Goal: Transaction & Acquisition: Obtain resource

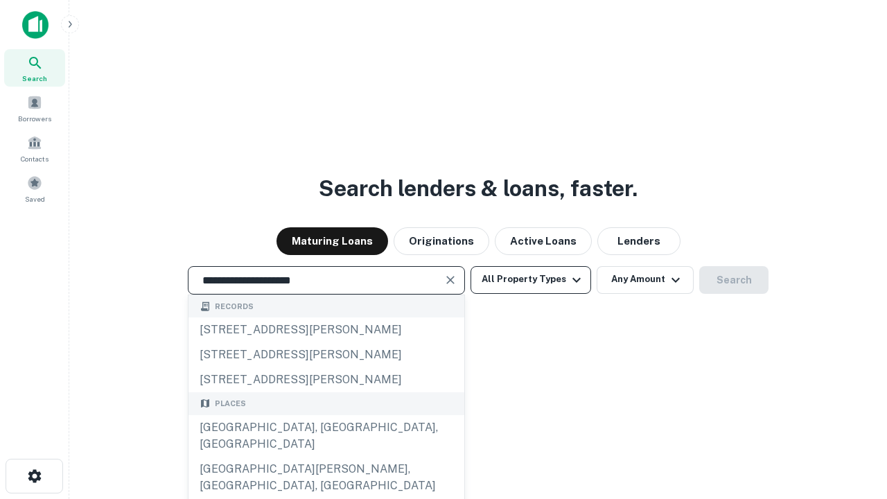
click at [326, 457] on div "[GEOGRAPHIC_DATA], [GEOGRAPHIC_DATA], [GEOGRAPHIC_DATA]" at bounding box center [327, 436] width 276 height 42
click at [531, 279] on button "All Property Types" at bounding box center [531, 280] width 121 height 28
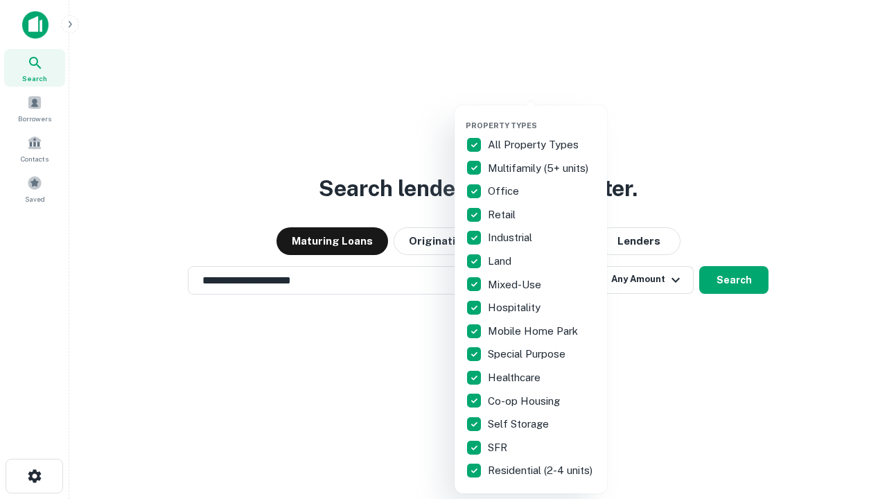
type input "**********"
click at [542, 116] on button "button" at bounding box center [542, 116] width 152 height 1
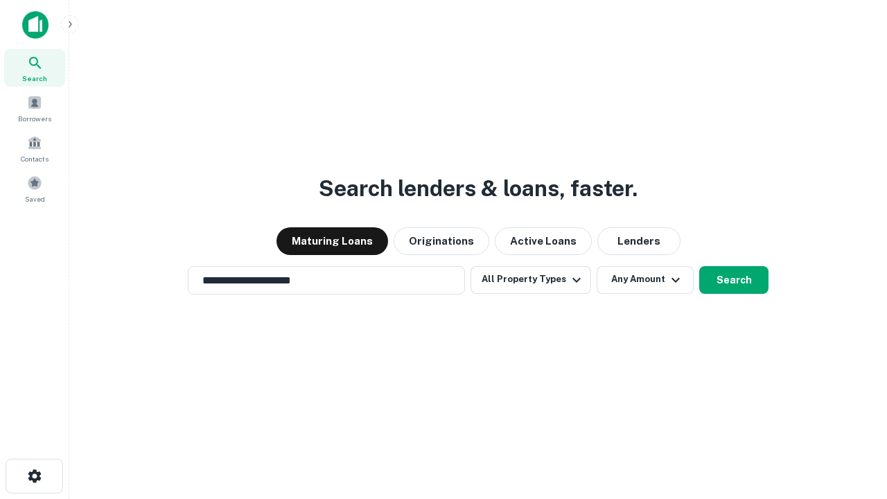
scroll to position [21, 0]
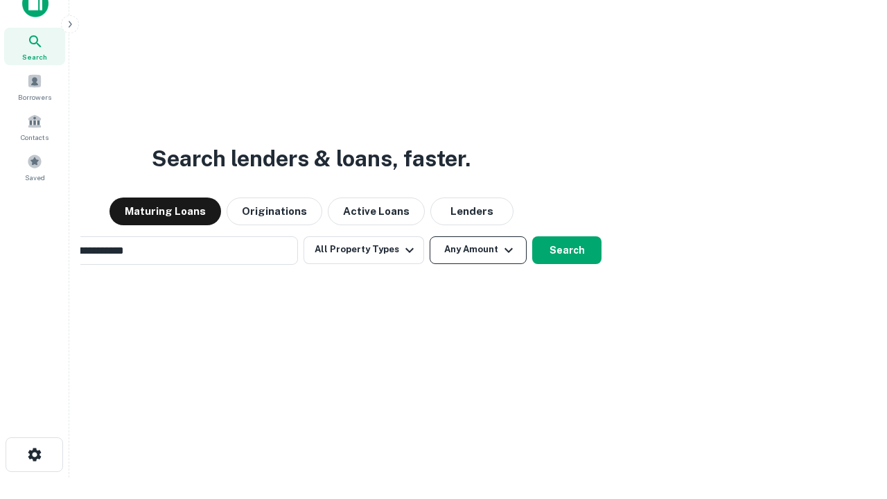
click at [430, 236] on button "Any Amount" at bounding box center [478, 250] width 97 height 28
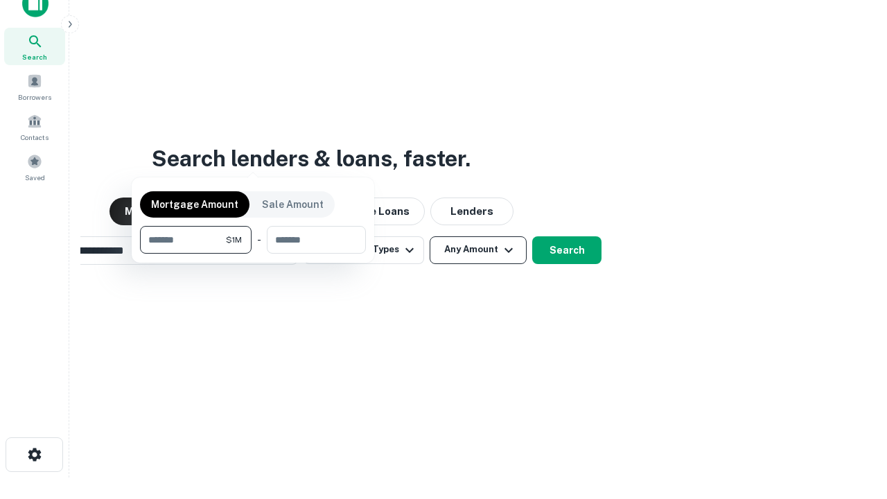
scroll to position [22, 0]
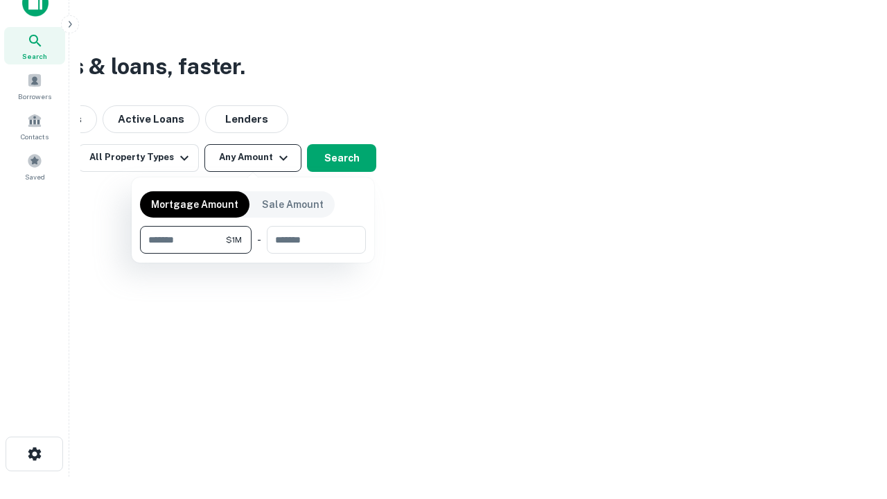
type input "*******"
click at [253, 254] on button "button" at bounding box center [253, 254] width 226 height 1
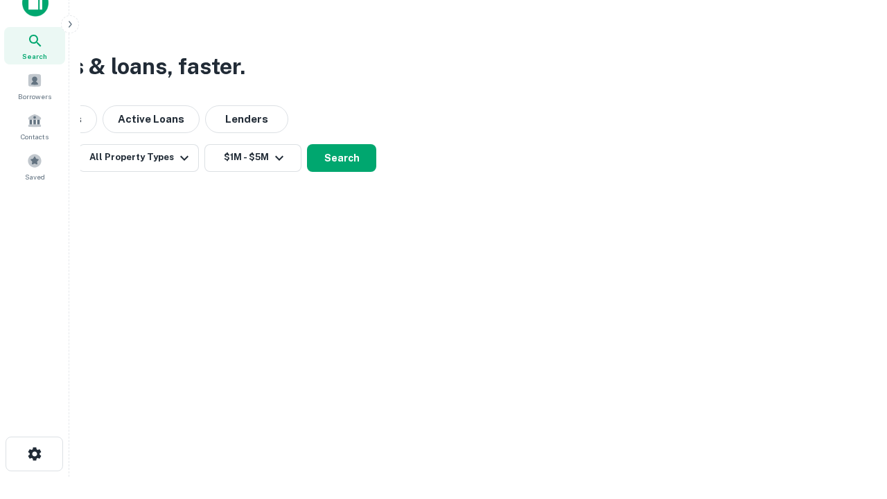
scroll to position [8, 256]
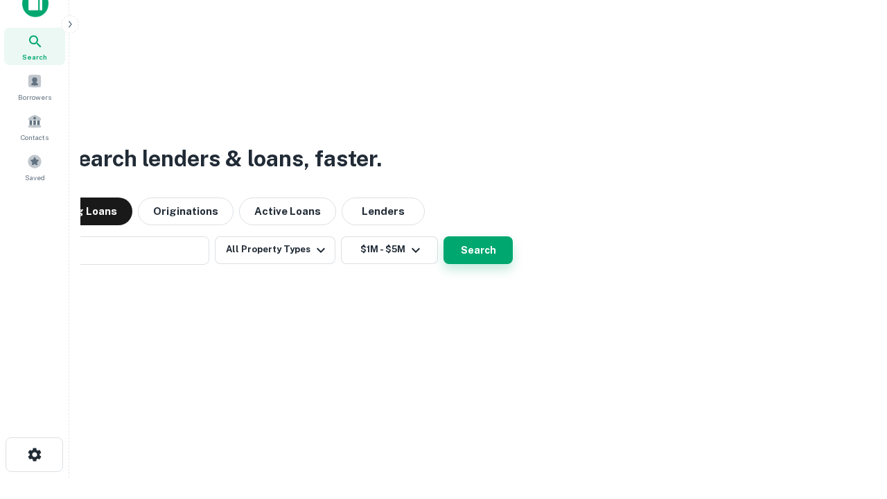
click at [444, 236] on button "Search" at bounding box center [478, 250] width 69 height 28
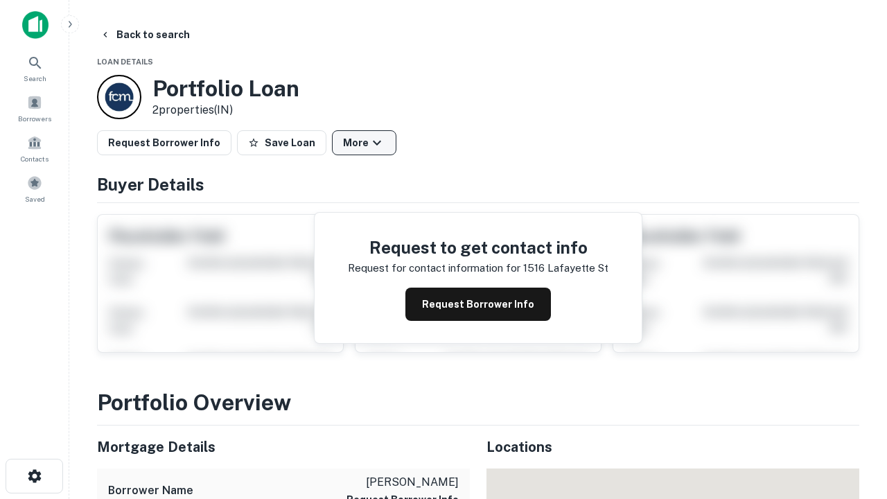
click at [364, 143] on button "More" at bounding box center [364, 142] width 64 height 25
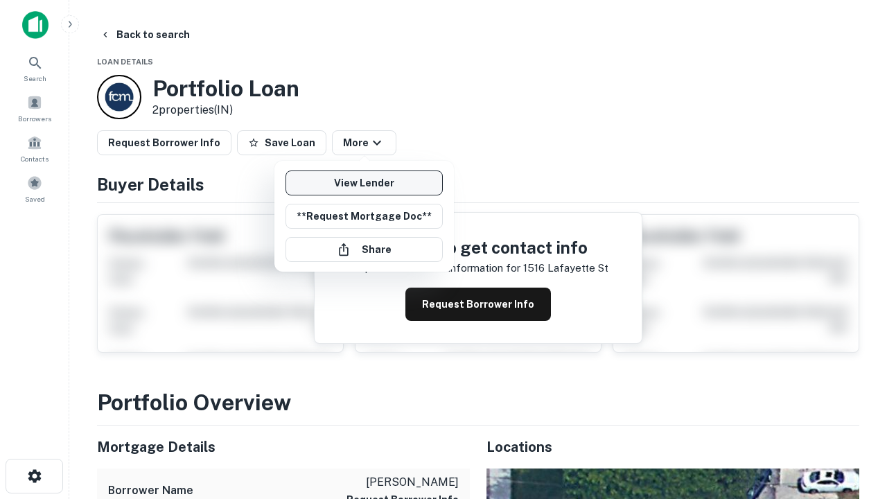
click at [364, 183] on link "View Lender" at bounding box center [364, 182] width 157 height 25
